Goal: Information Seeking & Learning: Check status

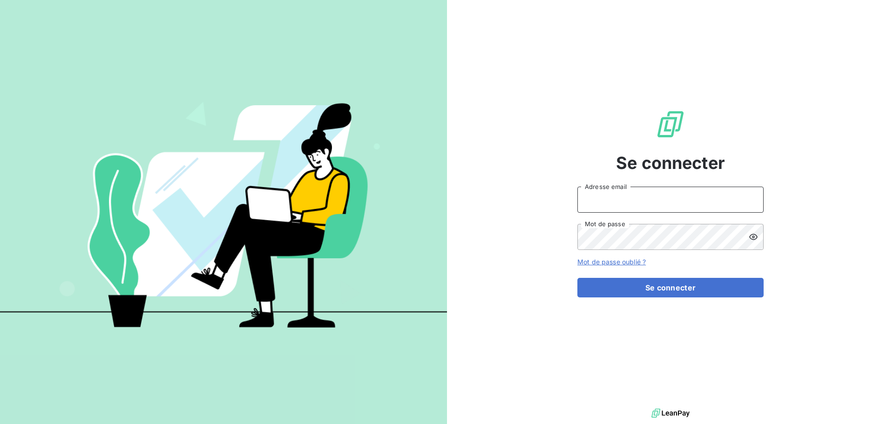
click at [650, 196] on input "Adresse email" at bounding box center [670, 200] width 186 height 26
click at [660, 201] on input "Adresse email" at bounding box center [670, 200] width 186 height 26
click at [672, 293] on button "Se connecter" at bounding box center [670, 288] width 186 height 20
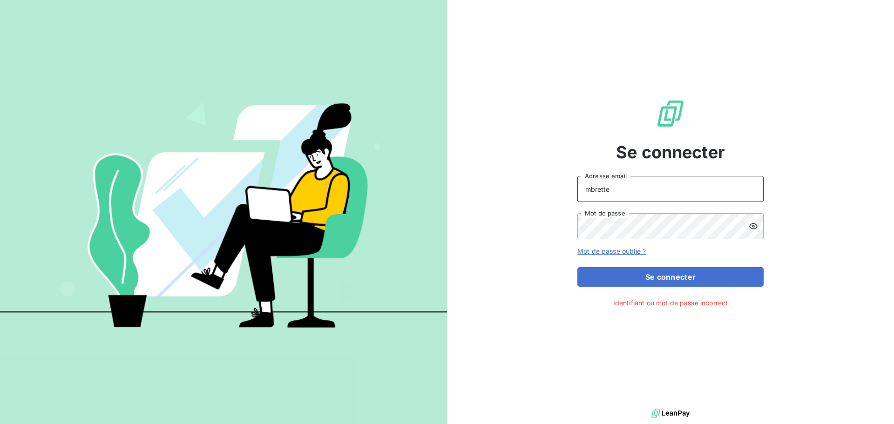
click at [640, 187] on input "mbrette" at bounding box center [670, 189] width 186 height 26
type input "[EMAIL_ADDRESS][DOMAIN_NAME]"
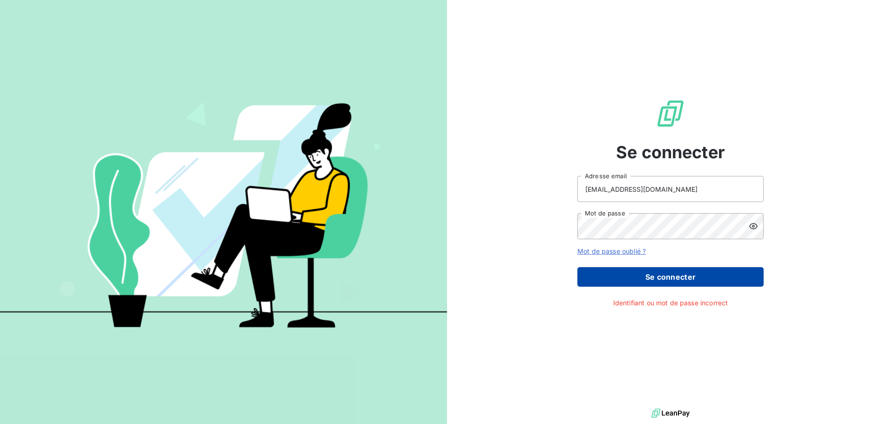
click at [654, 276] on button "Se connecter" at bounding box center [670, 277] width 186 height 20
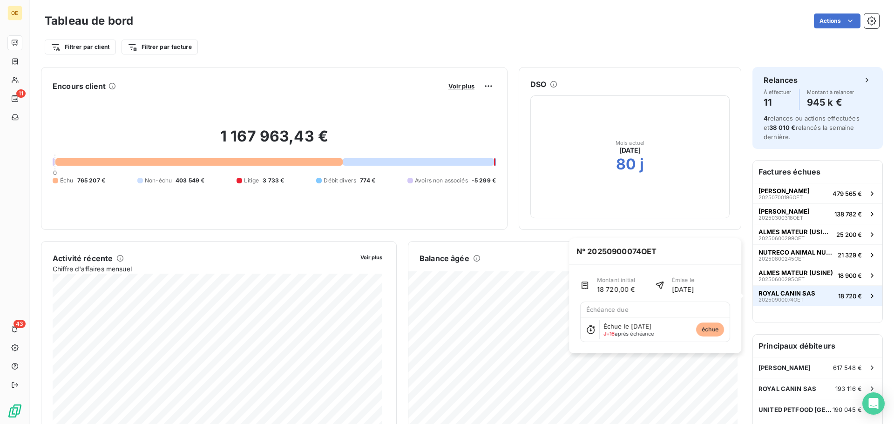
click at [815, 290] on button "ROYAL CANIN SAS 20250900074OET 18 720 €" at bounding box center [817, 295] width 129 height 20
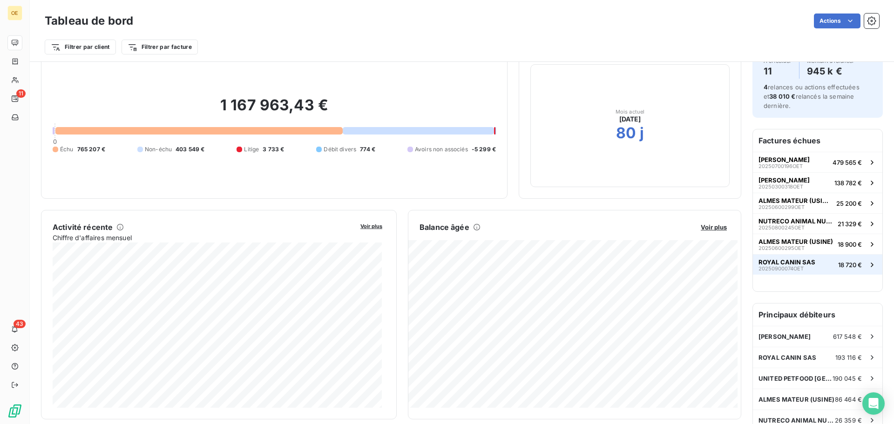
scroll to position [94, 0]
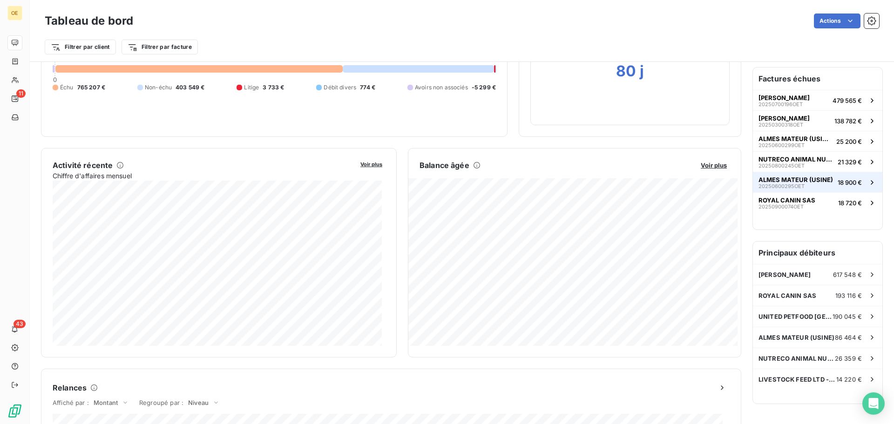
click at [789, 176] on span "ALMES MATEUR (USINE)" at bounding box center [795, 179] width 74 height 7
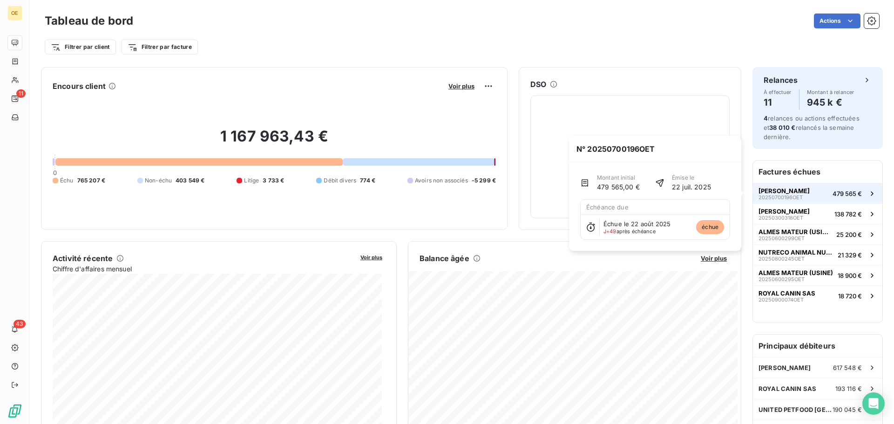
click at [799, 191] on button "[PERSON_NAME] 20250700196OET 479 565 €" at bounding box center [817, 193] width 129 height 20
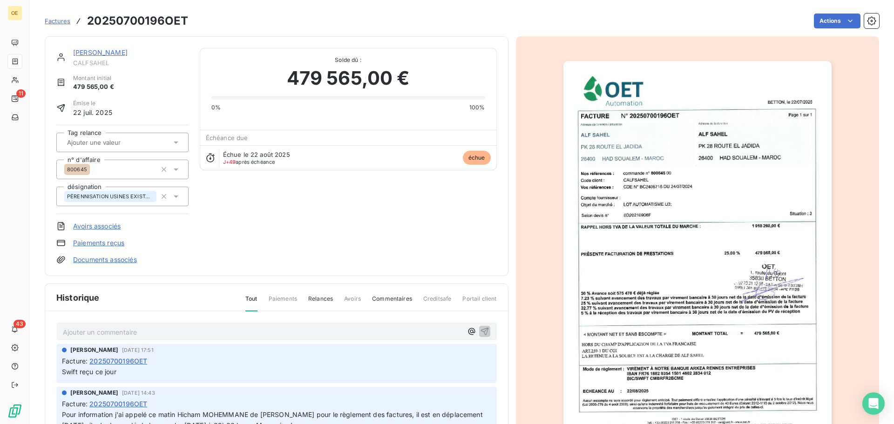
click at [210, 159] on icon at bounding box center [210, 157] width 9 height 9
click at [266, 158] on div "Échue le [DATE] J+49 après échéance" at bounding box center [256, 158] width 67 height 14
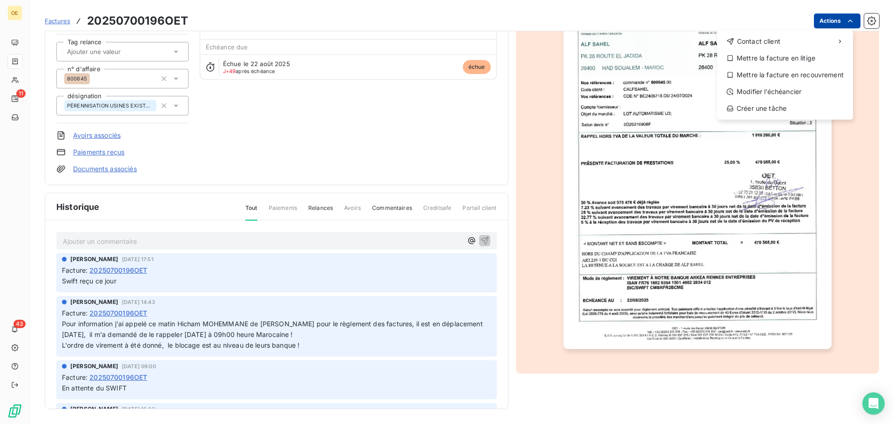
click at [848, 20] on html "OE 11 43 Factures 20250700196OET Actions Contact client Mettre la facture en li…" at bounding box center [447, 212] width 894 height 424
click at [407, 145] on html "OE 11 43 Factures 20250700196OET Actions Contact client Mettre la facture en li…" at bounding box center [447, 212] width 894 height 424
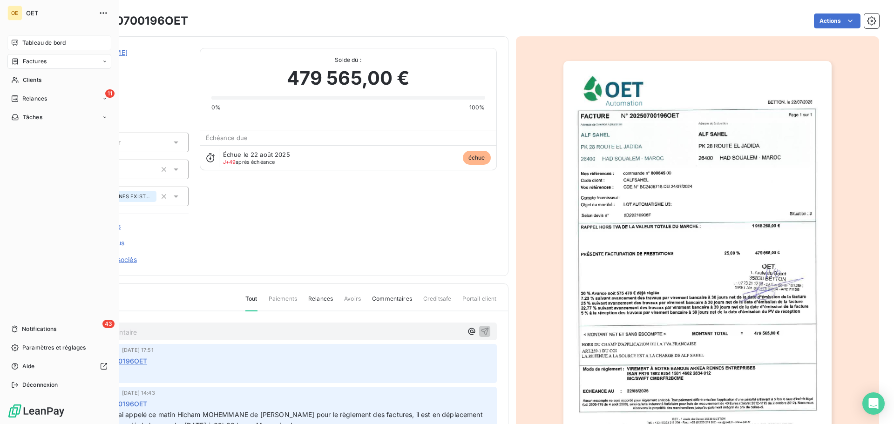
click at [68, 45] on div "Tableau de bord" at bounding box center [59, 42] width 104 height 15
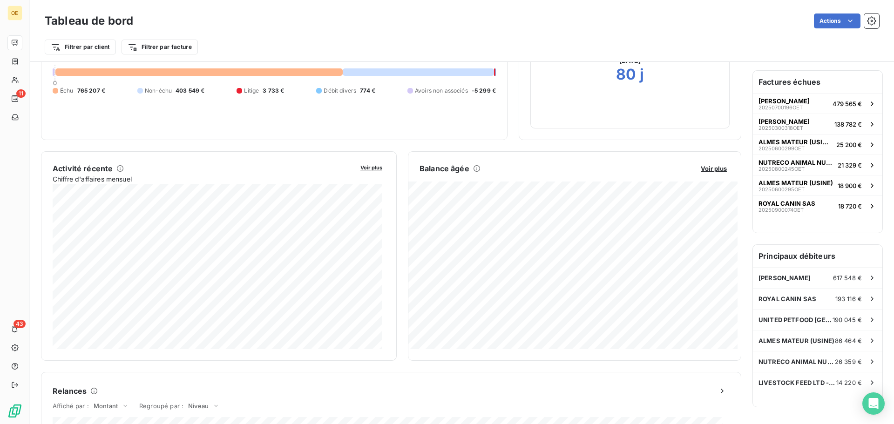
scroll to position [95, 0]
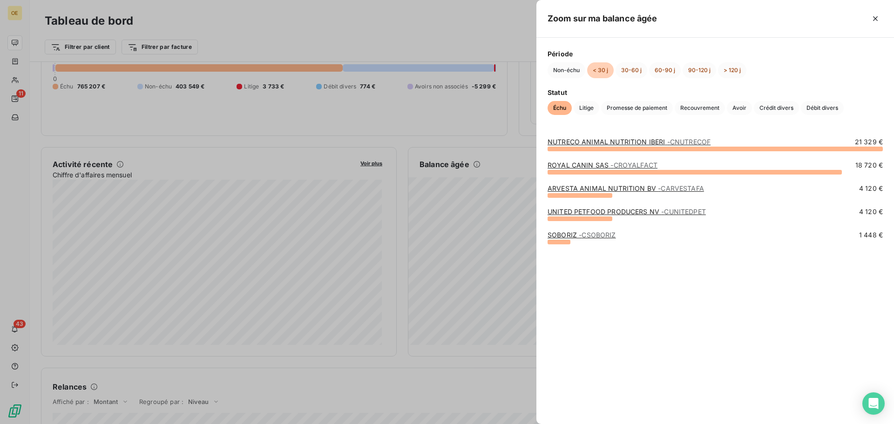
click at [650, 282] on div "NUTRECO ANIMAL NUTRITION IBERI - CNUTRECOF 21 329 € ROYAL CANIN SAS - CROYALFAC…" at bounding box center [715, 275] width 358 height 298
click at [344, 390] on div at bounding box center [447, 212] width 894 height 424
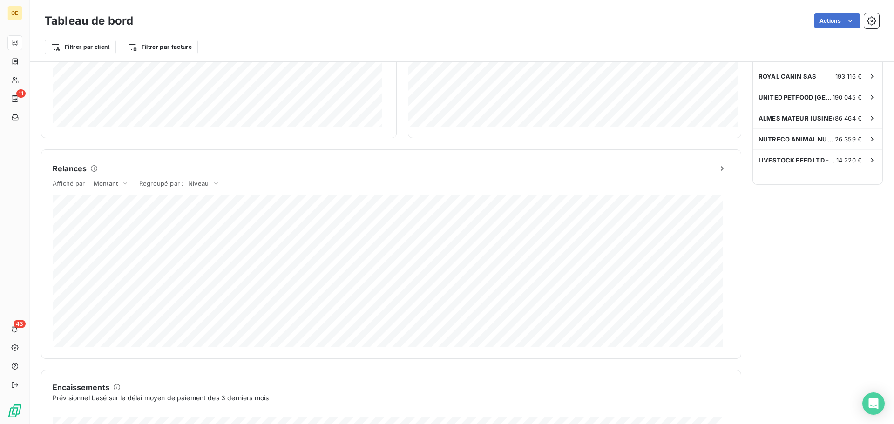
scroll to position [483, 0]
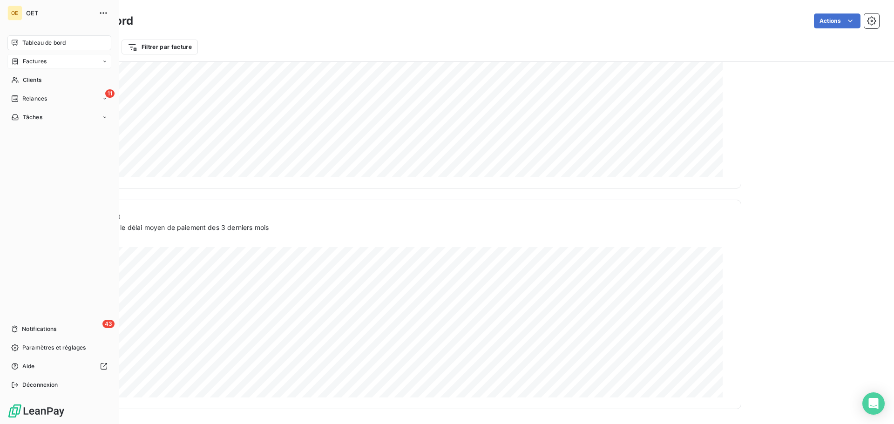
click at [42, 59] on span "Factures" at bounding box center [35, 61] width 24 height 8
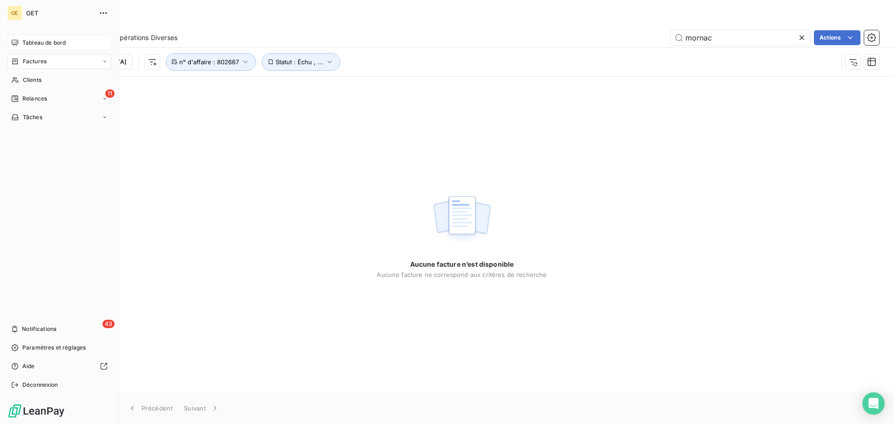
click at [41, 44] on span "Tableau de bord" at bounding box center [43, 43] width 43 height 8
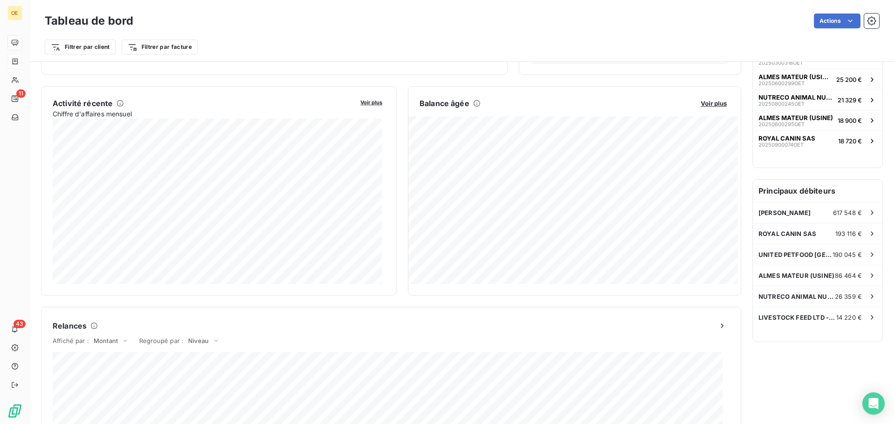
scroll to position [140, 0]
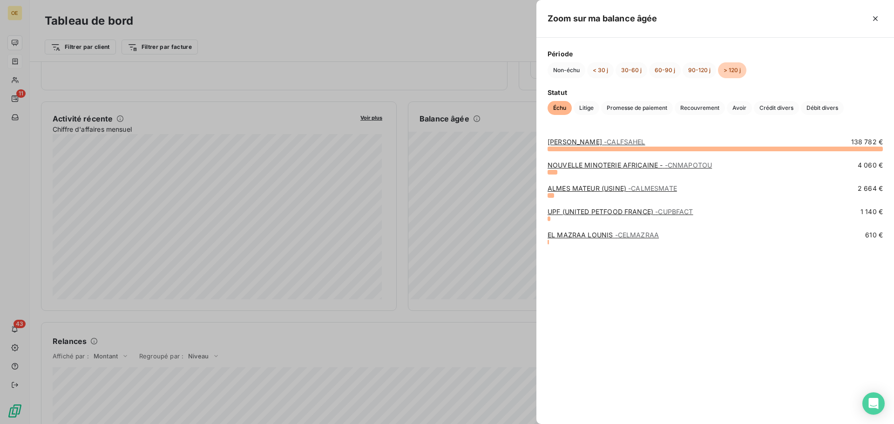
click at [574, 164] on link "NOUVELLE MINOTERIE AFRICAINE - - CNMAPOTOU" at bounding box center [630, 165] width 164 height 8
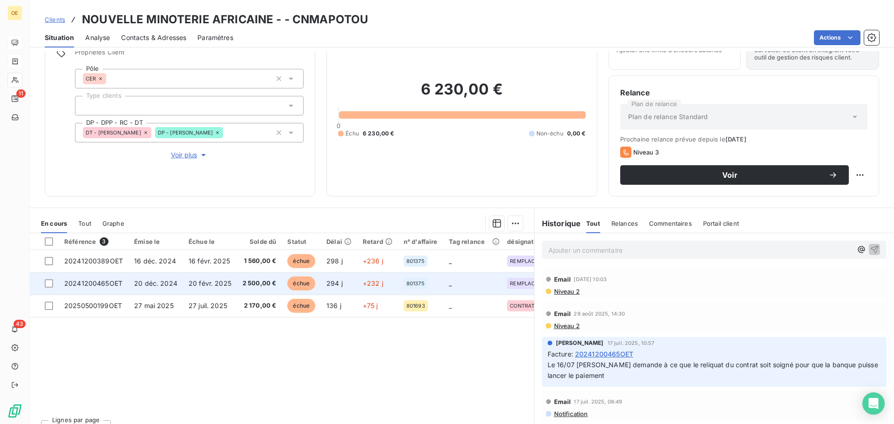
click at [230, 286] on td "20 févr. 2025" at bounding box center [210, 283] width 54 height 22
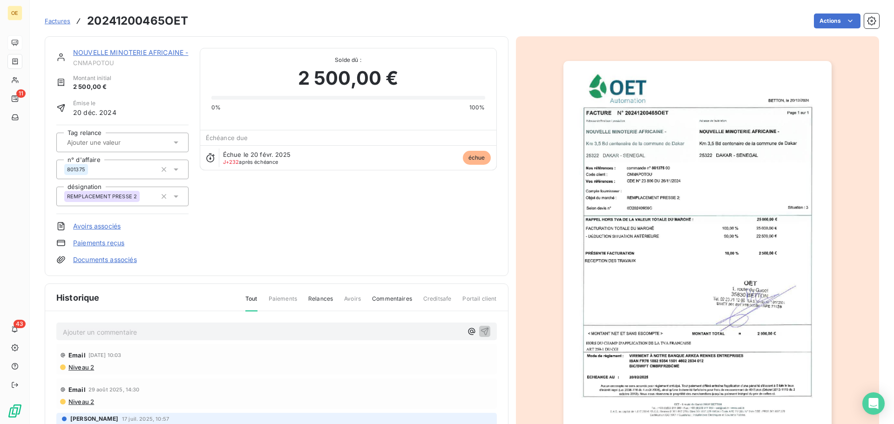
click at [693, 244] on img "button" at bounding box center [697, 250] width 268 height 379
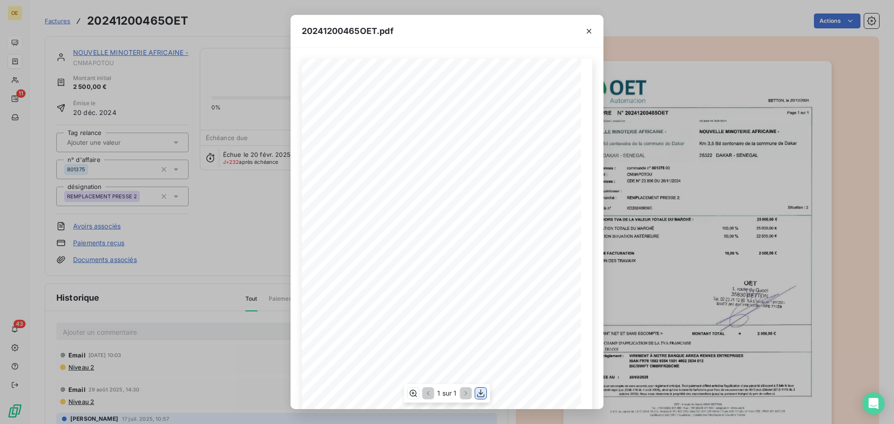
click at [481, 393] on icon "button" at bounding box center [480, 394] width 7 height 8
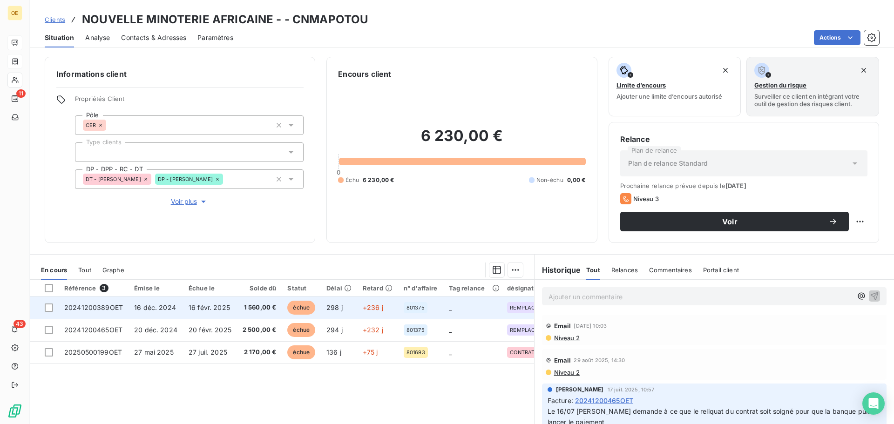
click at [250, 306] on span "1 560,00 €" at bounding box center [260, 307] width 34 height 9
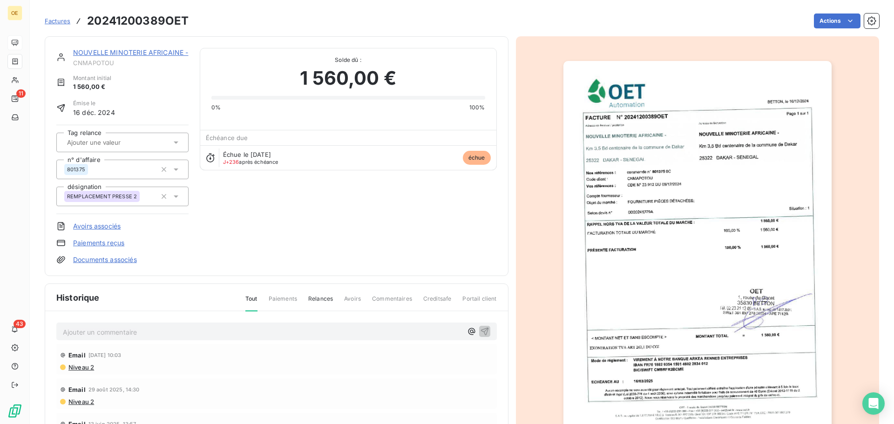
click at [716, 226] on img "button" at bounding box center [697, 250] width 268 height 379
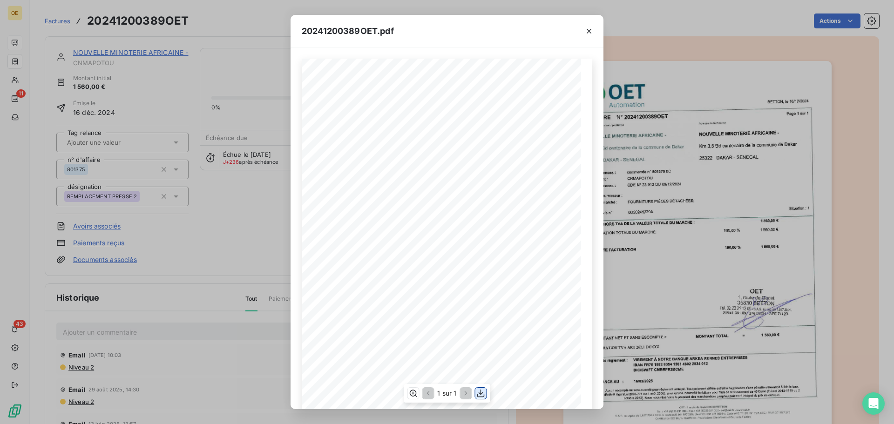
click at [483, 393] on icon "button" at bounding box center [480, 393] width 9 height 9
click at [251, 100] on div "20241200389OET.pdf 1 sur 1" at bounding box center [447, 212] width 894 height 424
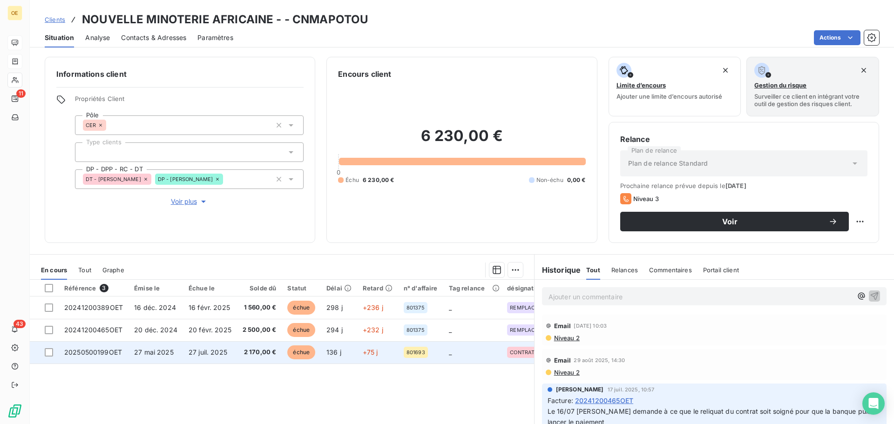
click at [258, 351] on span "2 170,00 €" at bounding box center [260, 352] width 34 height 9
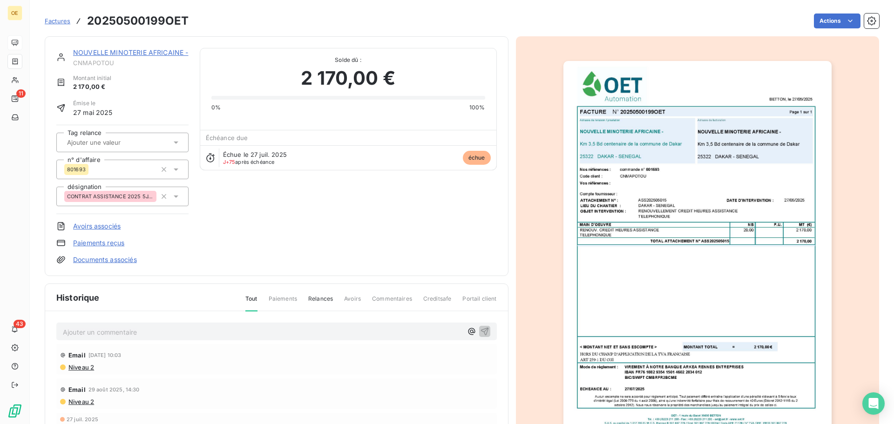
click at [724, 213] on img "button" at bounding box center [697, 250] width 268 height 379
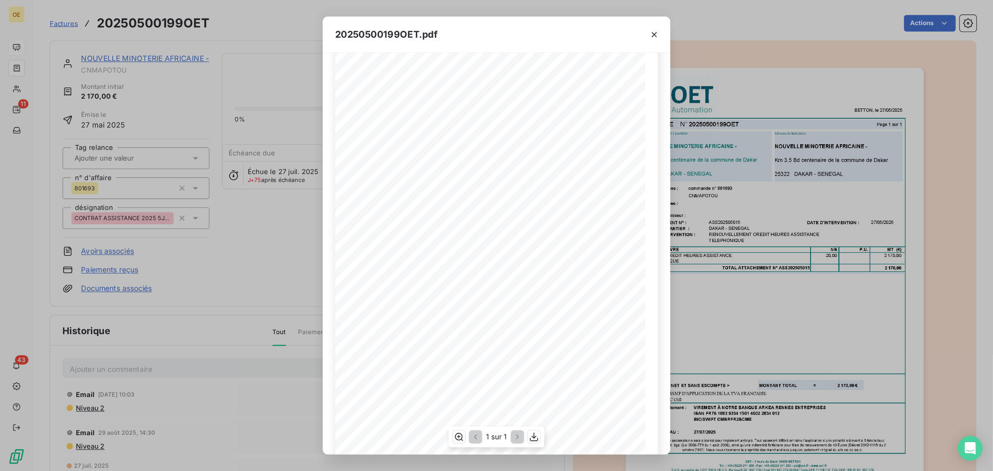
scroll to position [55, 0]
click at [481, 393] on icon "button" at bounding box center [480, 394] width 7 height 8
drag, startPoint x: 590, startPoint y: 31, endPoint x: 621, endPoint y: 22, distance: 32.6
click at [591, 30] on icon "button" at bounding box center [588, 31] width 9 height 9
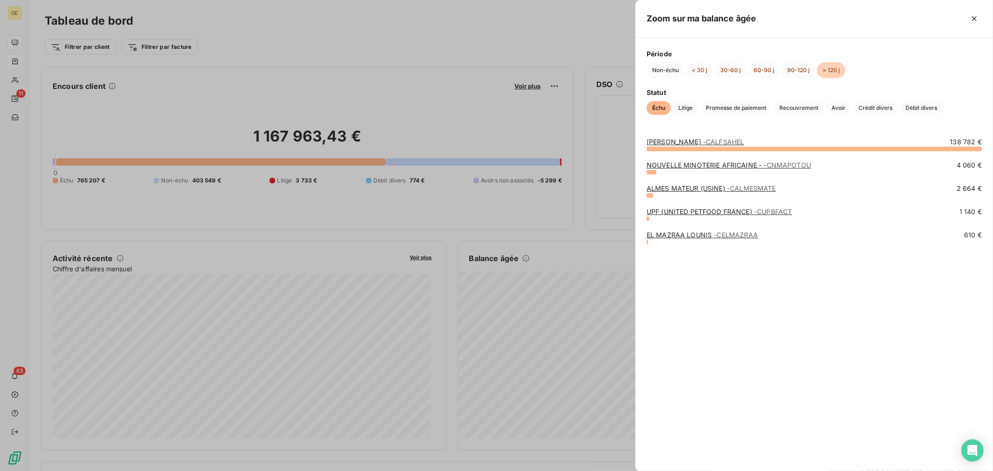
click at [698, 166] on link "NOUVELLE MINOTERIE AFRICAINE - - CNMAPOTOU" at bounding box center [729, 165] width 164 height 8
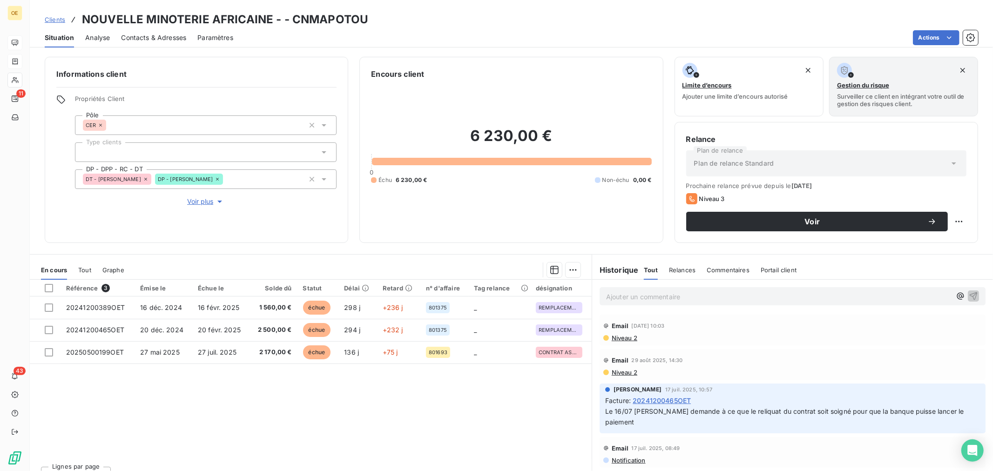
click at [650, 298] on p "Ajouter un commentaire ﻿" at bounding box center [778, 297] width 345 height 12
click at [893, 291] on button "button" at bounding box center [973, 295] width 11 height 11
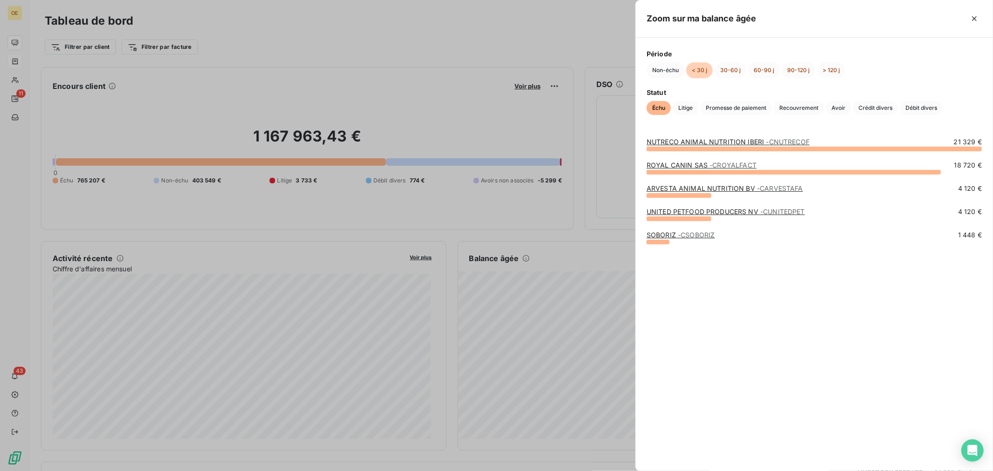
click at [572, 254] on div at bounding box center [496, 235] width 993 height 471
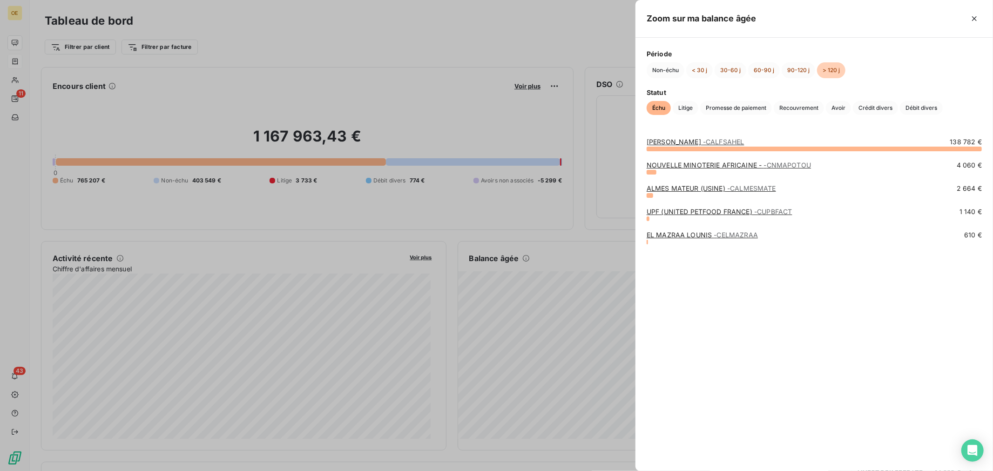
click at [680, 235] on link "EL MAZRAA LOUNIS - CELMAZRAA" at bounding box center [702, 235] width 111 height 8
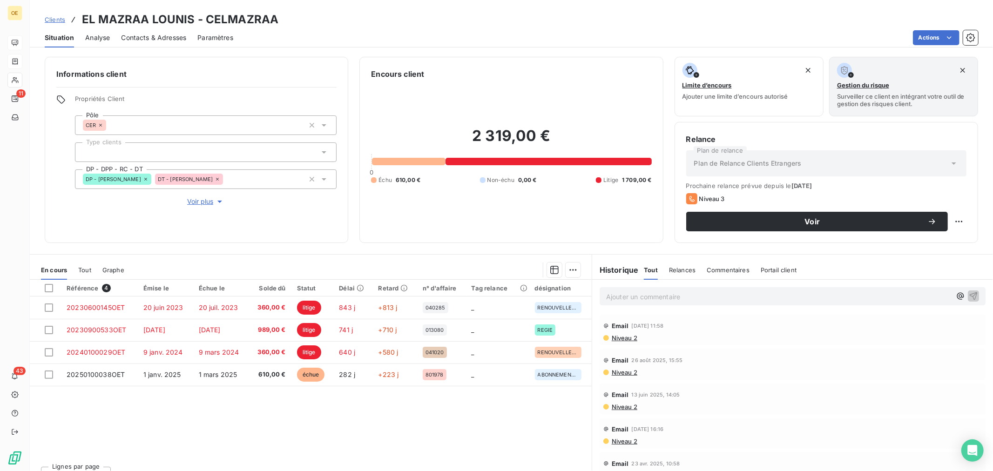
click at [893, 38] on html "OE 11 43 Clients EL MAZRAA LOUNIS - CELMAZRAA Situation Analyse Contacts & Adre…" at bounding box center [496, 235] width 993 height 471
click at [893, 38] on icon "button" at bounding box center [971, 37] width 2 height 2
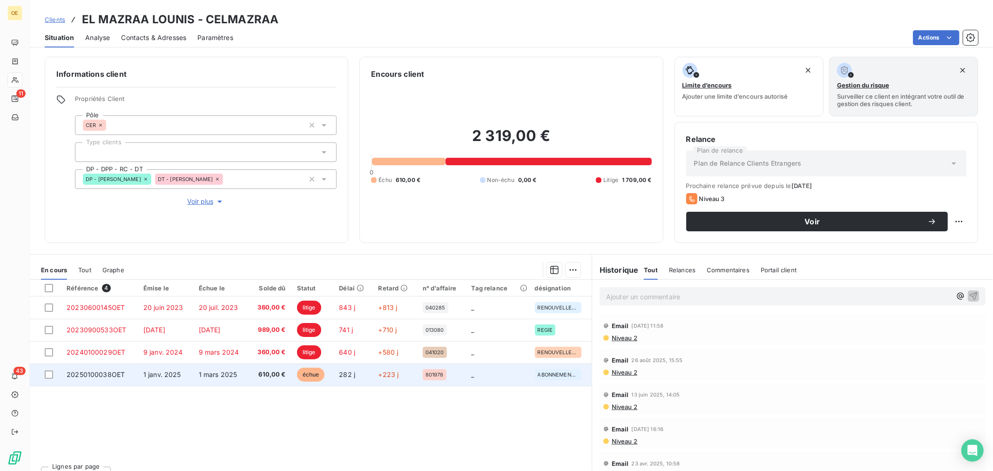
click at [279, 378] on span "610,00 €" at bounding box center [270, 374] width 31 height 9
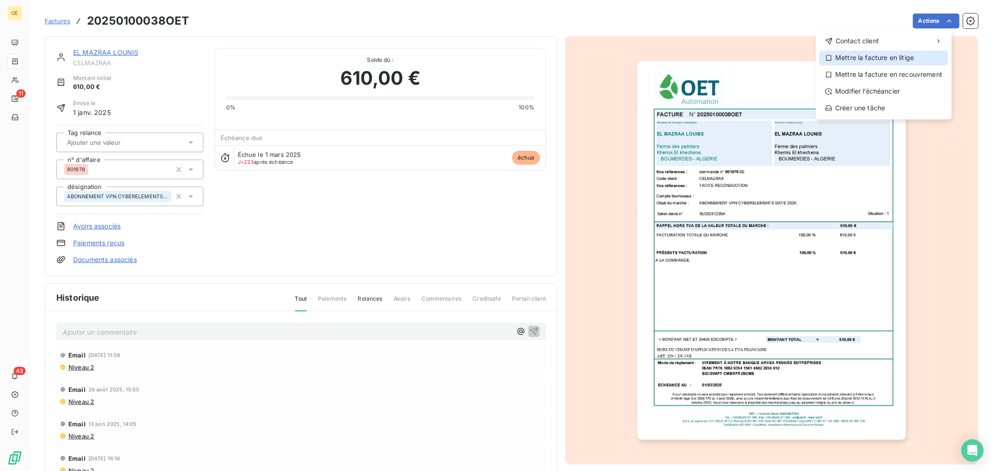
click at [893, 59] on div "Mettre la facture en litige" at bounding box center [883, 57] width 129 height 15
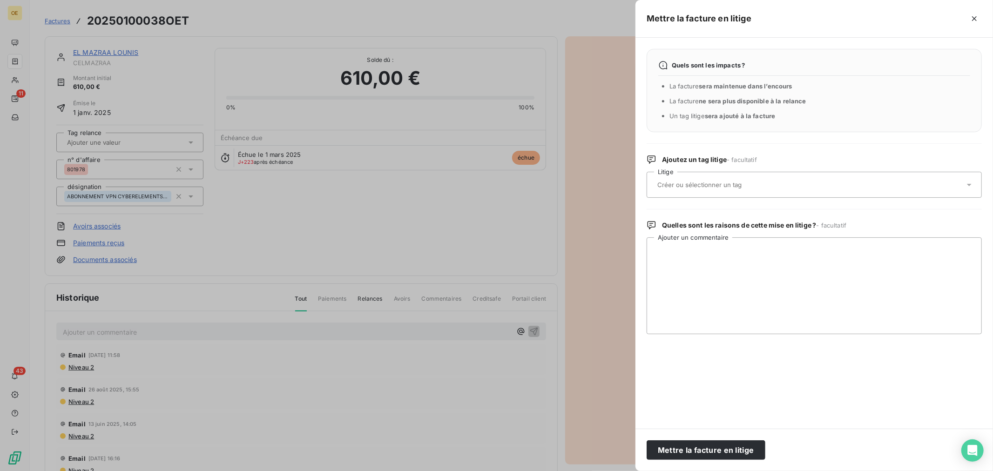
drag, startPoint x: 747, startPoint y: 455, endPoint x: 697, endPoint y: 438, distance: 52.6
click at [746, 424] on button "Mettre la facture en litige" at bounding box center [706, 450] width 119 height 20
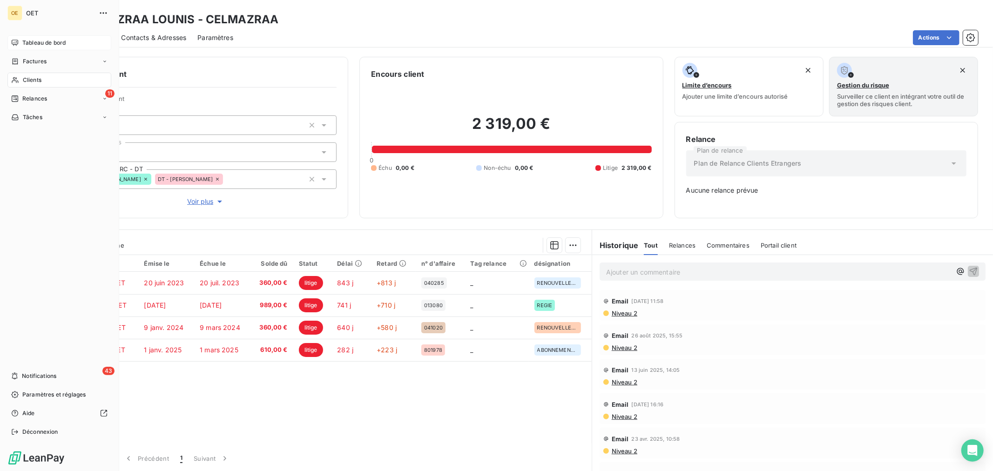
drag, startPoint x: 50, startPoint y: 45, endPoint x: 72, endPoint y: 47, distance: 22.0
click at [50, 45] on span "Tableau de bord" at bounding box center [43, 43] width 43 height 8
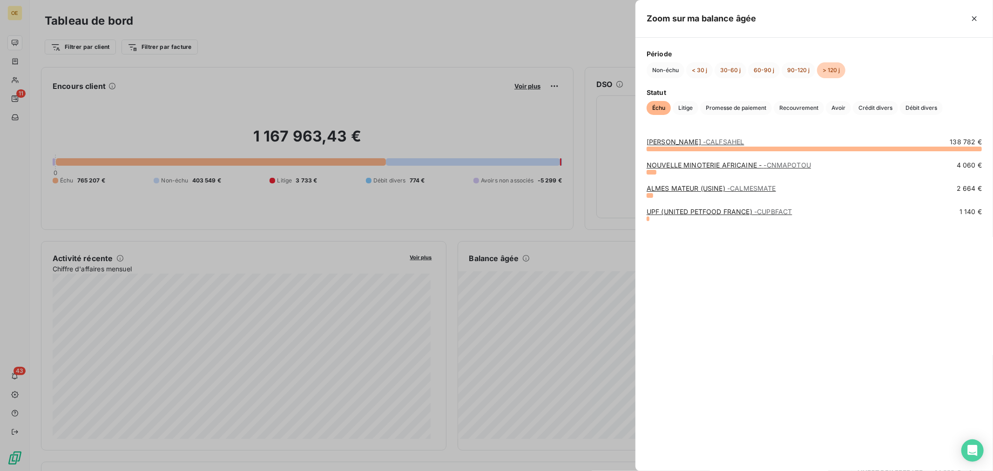
click at [689, 212] on link "UPF (UNITED PETFOOD FRANCE) - CUPBFACT" at bounding box center [720, 212] width 146 height 8
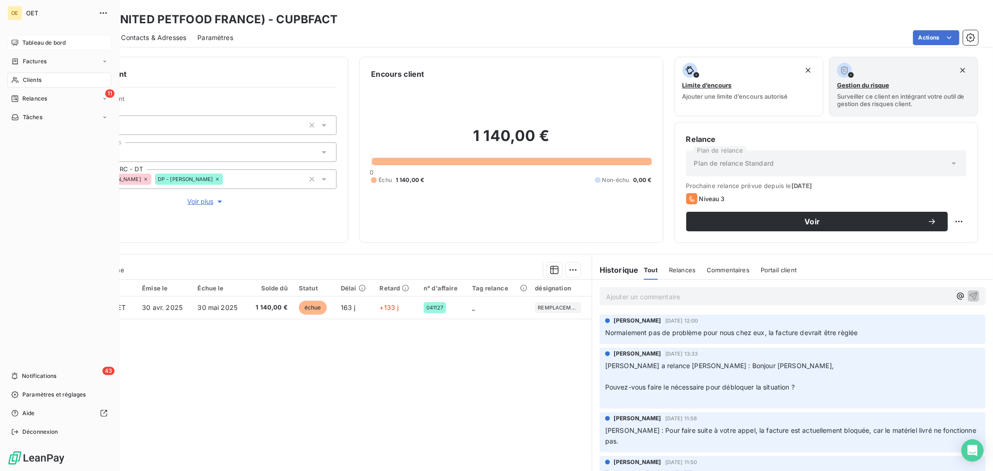
click at [43, 42] on span "Tableau de bord" at bounding box center [43, 43] width 43 height 8
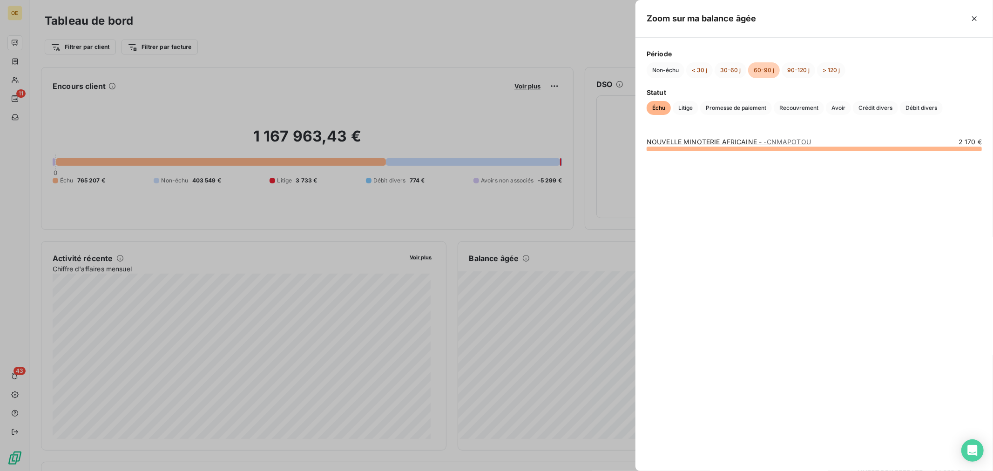
click at [680, 142] on link "NOUVELLE MINOTERIE AFRICAINE - - CNMAPOTOU" at bounding box center [729, 142] width 164 height 8
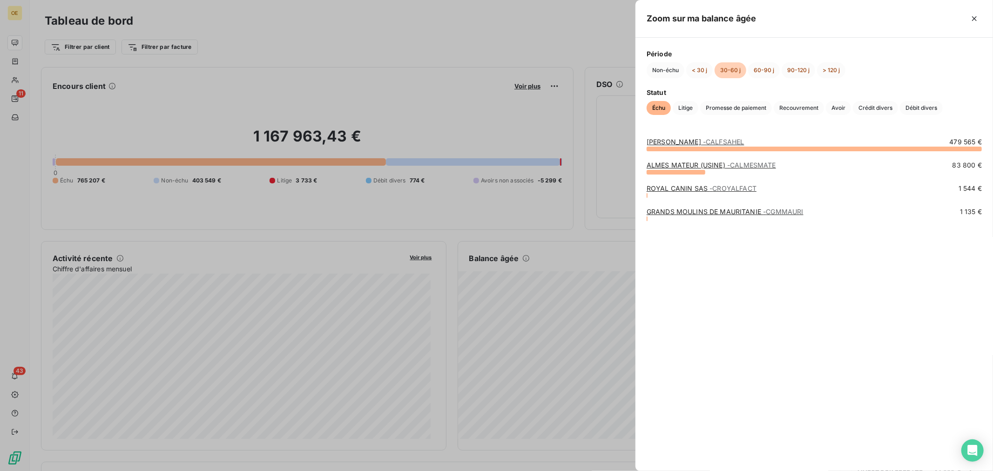
click at [646, 220] on div "[PERSON_NAME] - CALFSAHEL 479 565 € ALMES MATEUR (USINE) - CALMESMATE 83 800 € …" at bounding box center [815, 298] width 358 height 345
click at [647, 220] on div at bounding box center [647, 219] width 1 height 5
click at [652, 214] on link "GRANDS MOULINS DE MAURITANIE - CGMMAURI" at bounding box center [725, 212] width 157 height 8
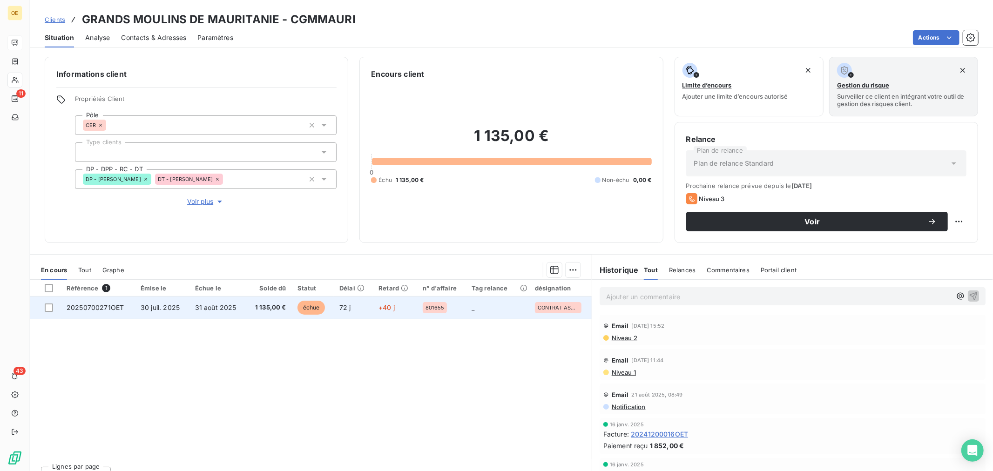
click at [252, 309] on span "1 135,00 €" at bounding box center [269, 307] width 34 height 9
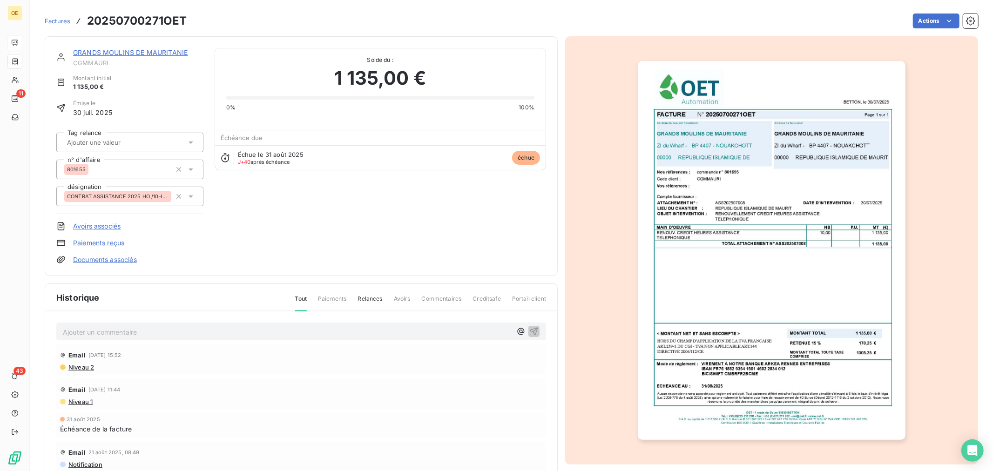
click at [839, 320] on img "button" at bounding box center [772, 250] width 268 height 379
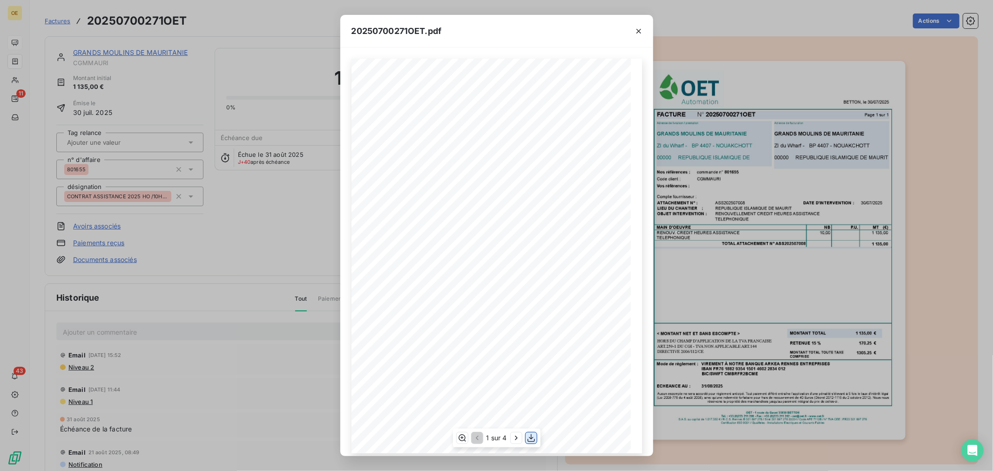
click at [532, 424] on icon "button" at bounding box center [531, 437] width 9 height 9
click at [641, 33] on icon "button" at bounding box center [638, 31] width 9 height 9
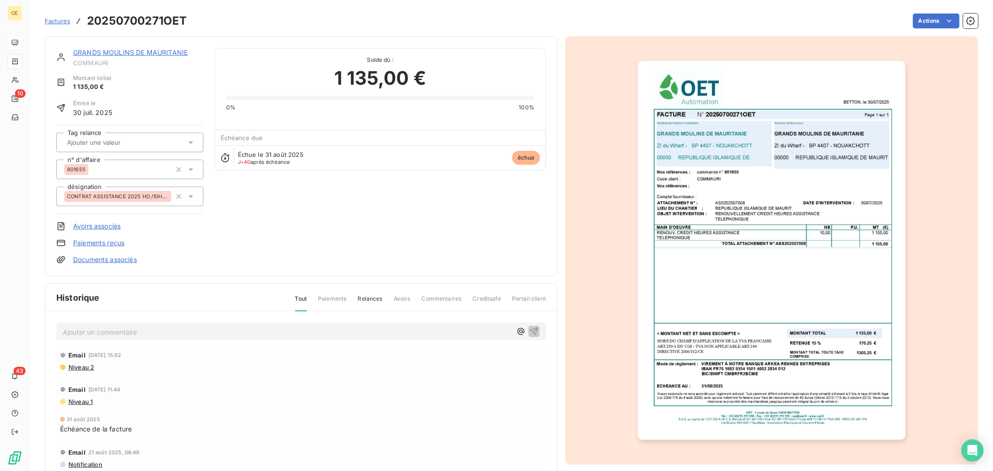
click at [233, 332] on p "Ajouter un commentaire ﻿" at bounding box center [287, 332] width 449 height 12
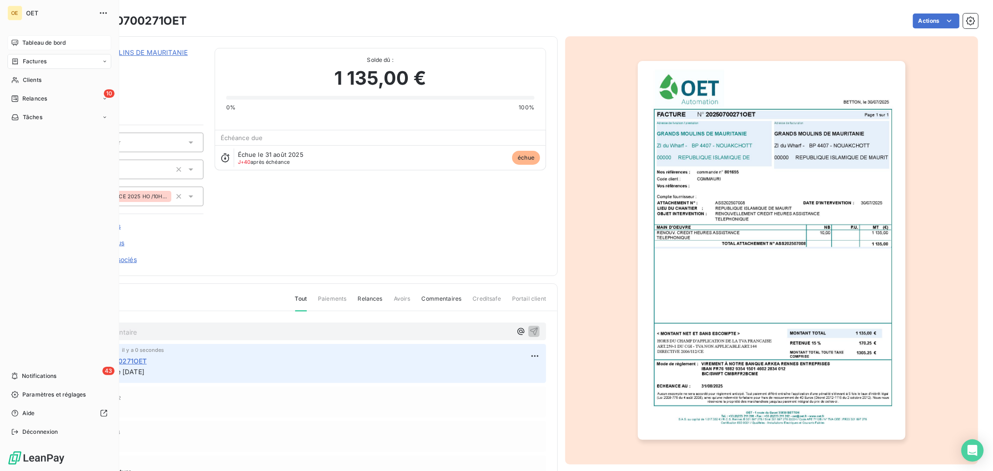
click at [50, 40] on span "Tableau de bord" at bounding box center [43, 43] width 43 height 8
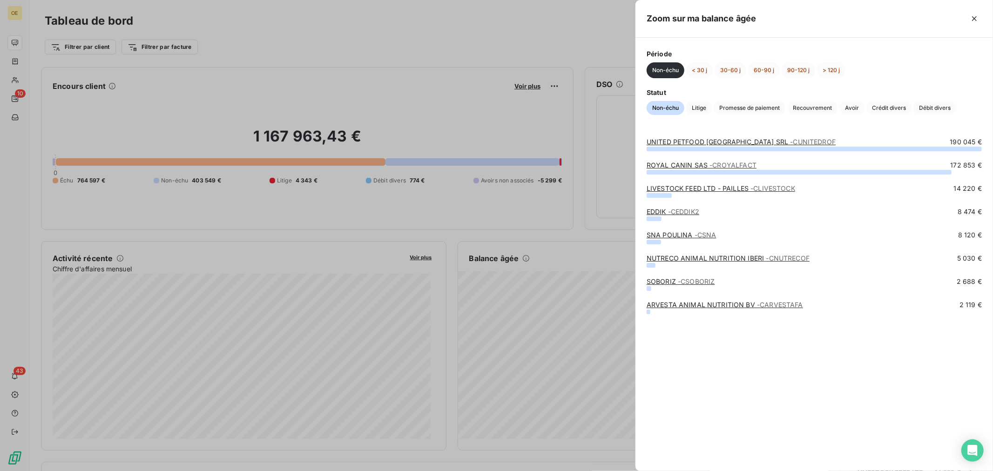
click at [352, 424] on div at bounding box center [496, 235] width 993 height 471
